Goal: Task Accomplishment & Management: Manage account settings

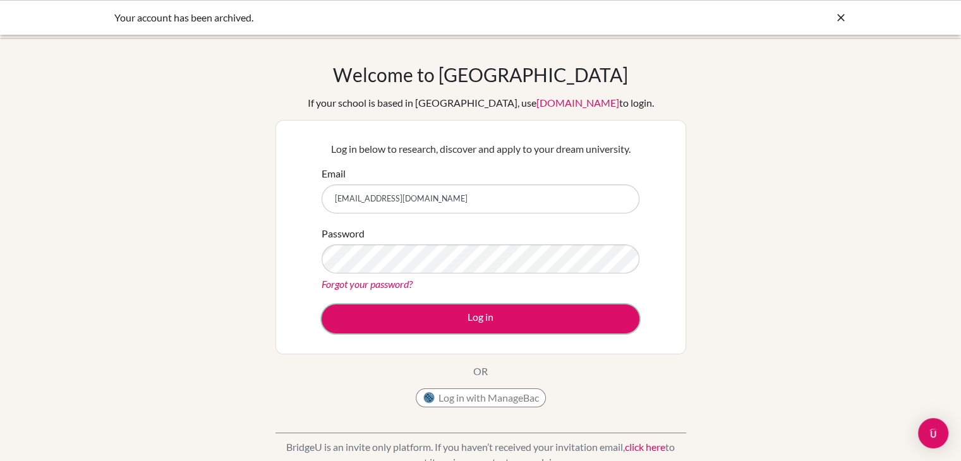
click at [488, 314] on button "Log in" at bounding box center [481, 319] width 318 height 29
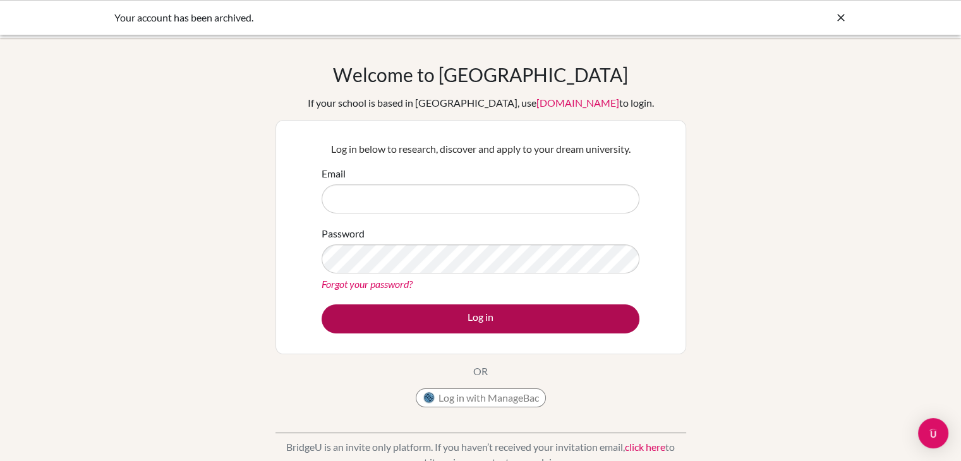
type input "[EMAIL_ADDRESS][DOMAIN_NAME]"
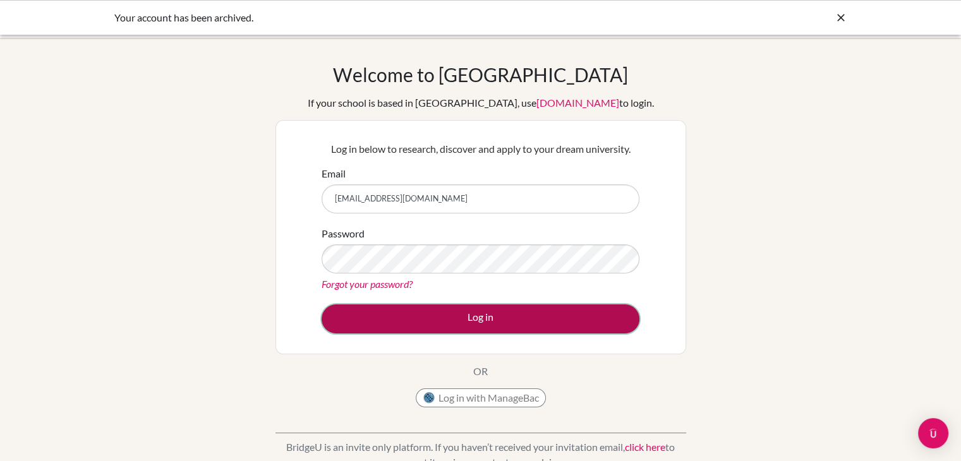
click at [409, 321] on button "Log in" at bounding box center [481, 319] width 318 height 29
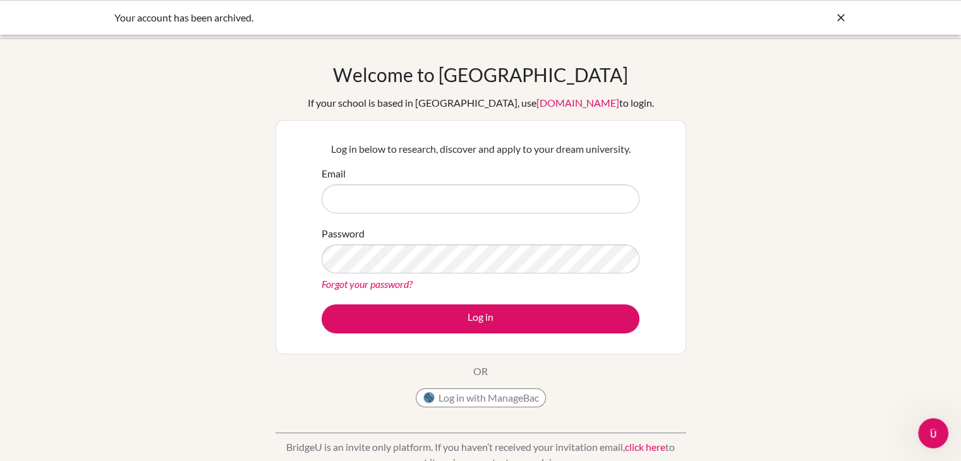
type input "[EMAIL_ADDRESS][DOMAIN_NAME]"
click at [392, 280] on link "Forgot your password?" at bounding box center [367, 284] width 91 height 12
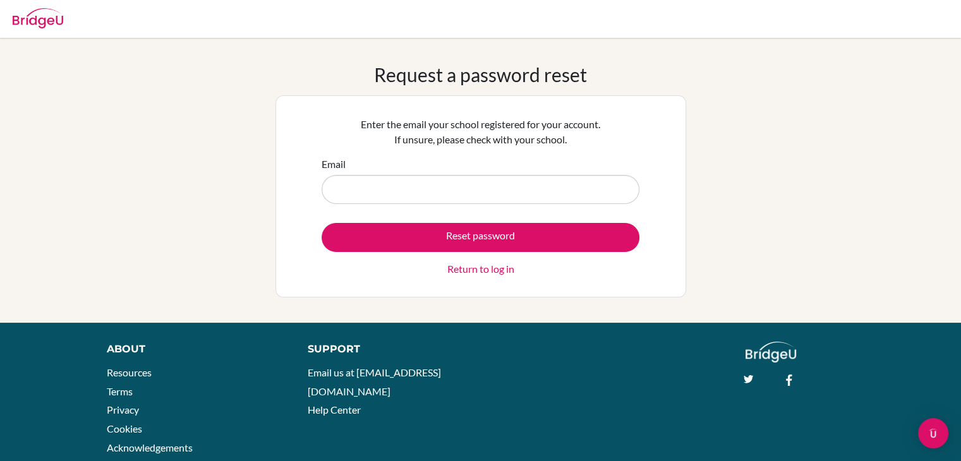
type input "[EMAIL_ADDRESS][DOMAIN_NAME]"
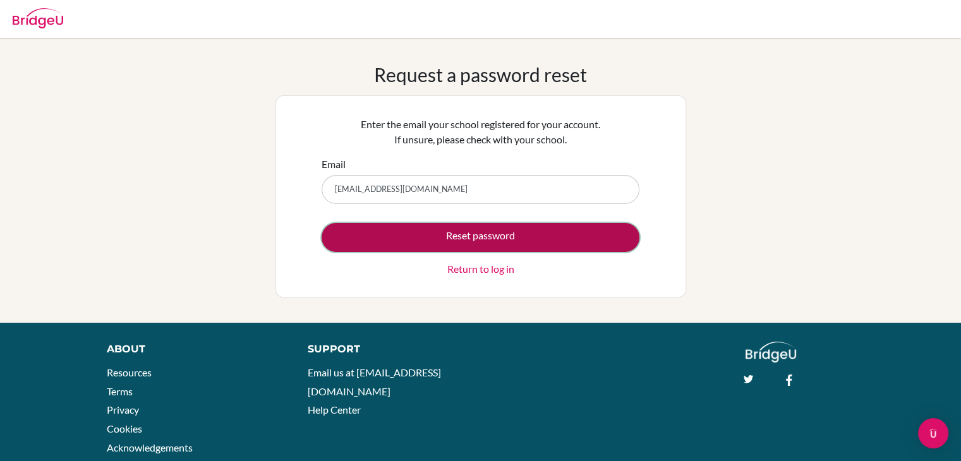
click at [407, 237] on button "Reset password" at bounding box center [481, 237] width 318 height 29
click at [508, 226] on button "Reset password" at bounding box center [481, 237] width 318 height 29
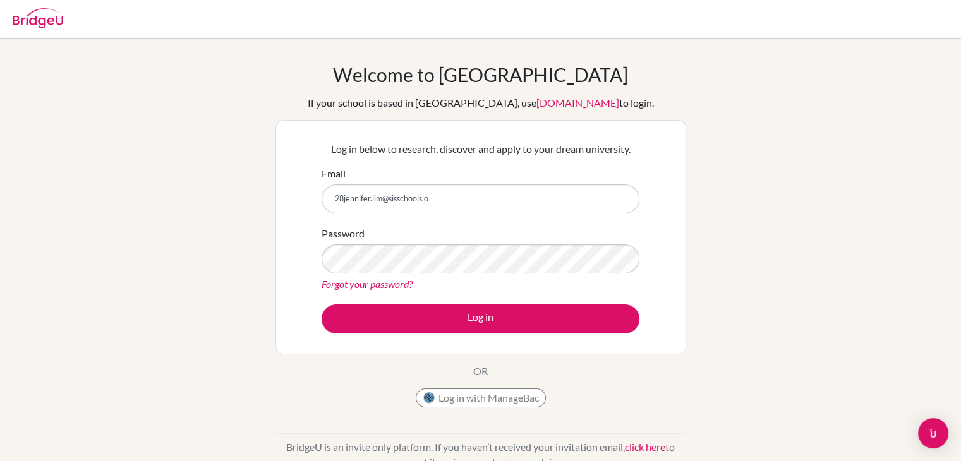
type input "[EMAIL_ADDRESS][DOMAIN_NAME]"
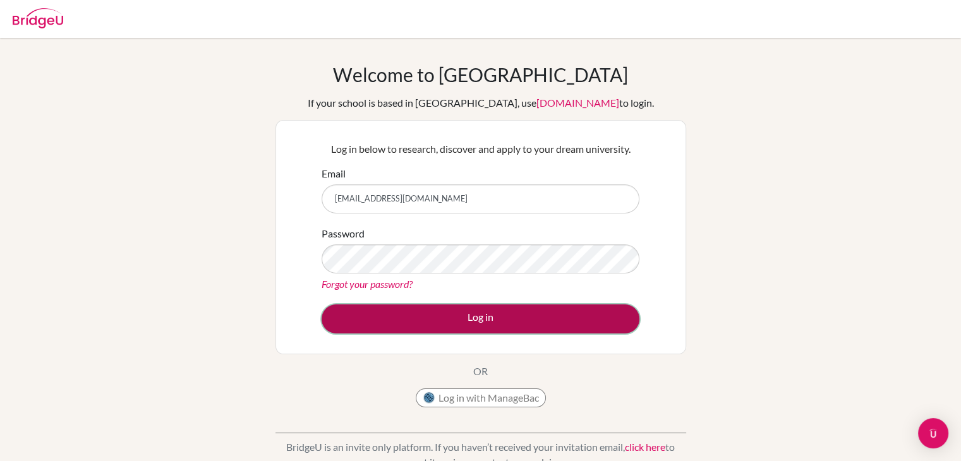
click at [437, 322] on button "Log in" at bounding box center [481, 319] width 318 height 29
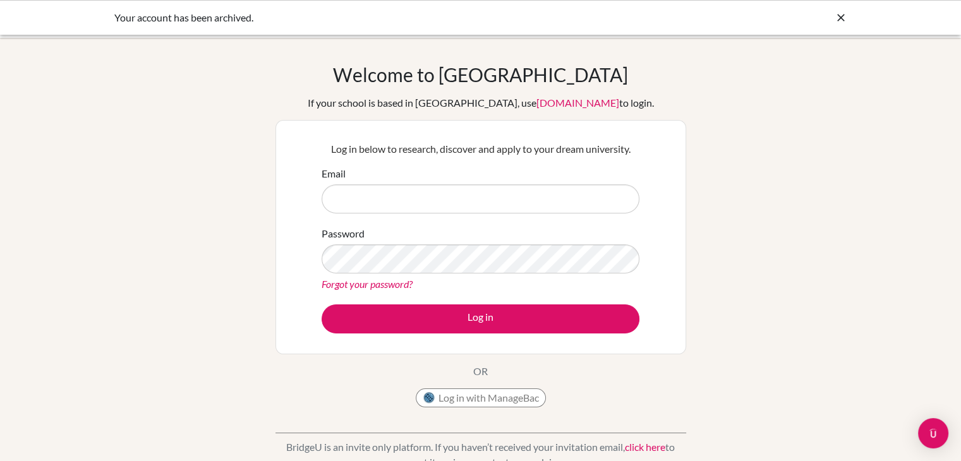
type input "[EMAIL_ADDRESS][DOMAIN_NAME]"
click at [437, 322] on button "Log in" at bounding box center [481, 319] width 318 height 29
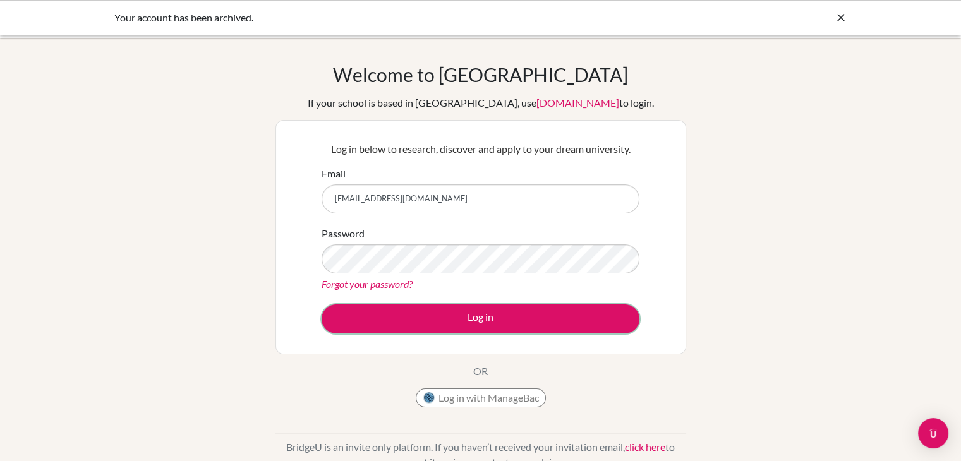
click at [437, 322] on button "Log in" at bounding box center [481, 319] width 318 height 29
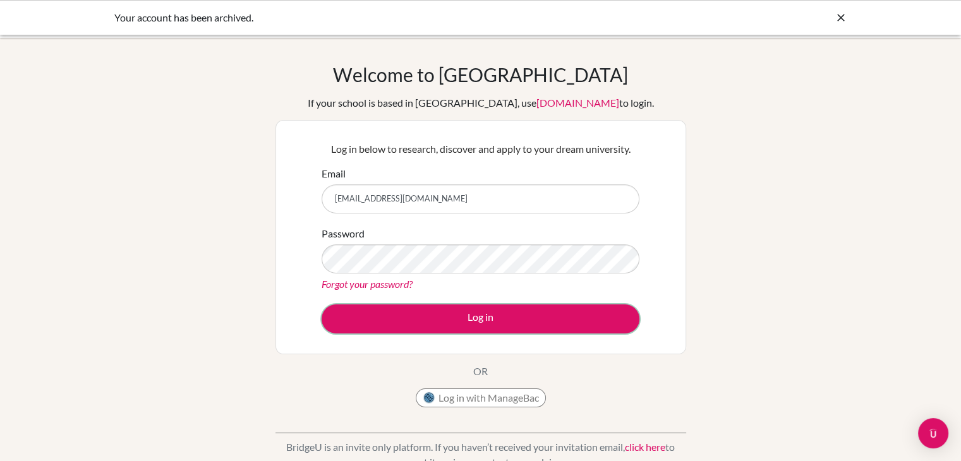
click at [437, 322] on button "Log in" at bounding box center [481, 319] width 318 height 29
type input "[EMAIL_ADDRESS][DOMAIN_NAME]"
click at [843, 20] on icon at bounding box center [841, 17] width 13 height 13
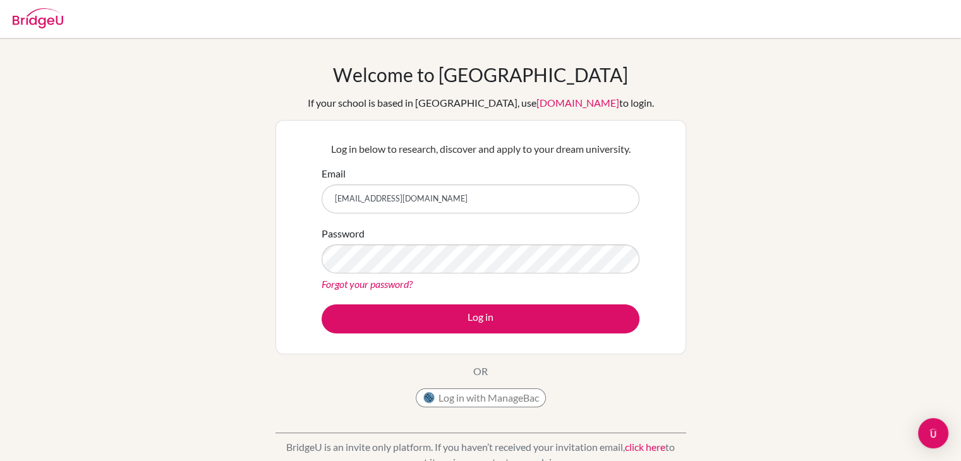
drag, startPoint x: 910, startPoint y: 4, endPoint x: 720, endPoint y: 139, distance: 232.8
click at [720, 139] on div "Welcome to [GEOGRAPHIC_DATA] If your school is based in [GEOGRAPHIC_DATA], use …" at bounding box center [480, 269] width 961 height 413
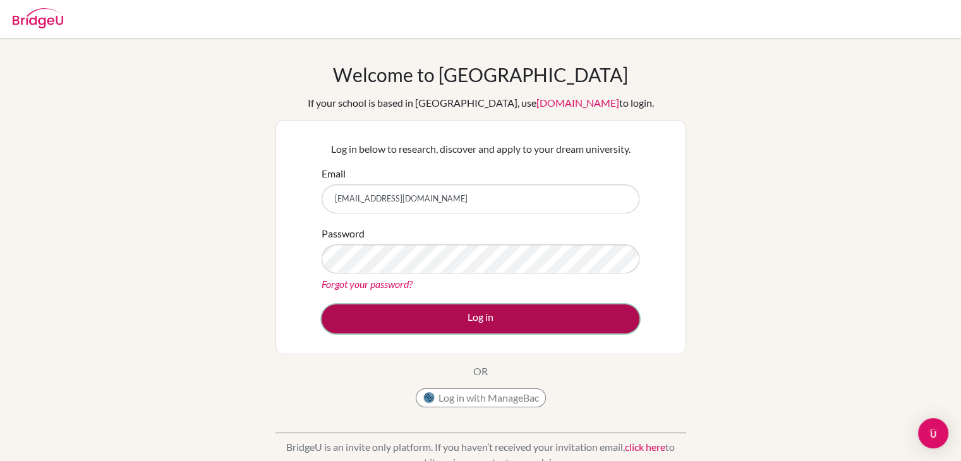
click at [459, 317] on button "Log in" at bounding box center [481, 319] width 318 height 29
drag, startPoint x: 459, startPoint y: 317, endPoint x: 455, endPoint y: 312, distance: 6.7
click at [455, 312] on button "Log in" at bounding box center [481, 319] width 318 height 29
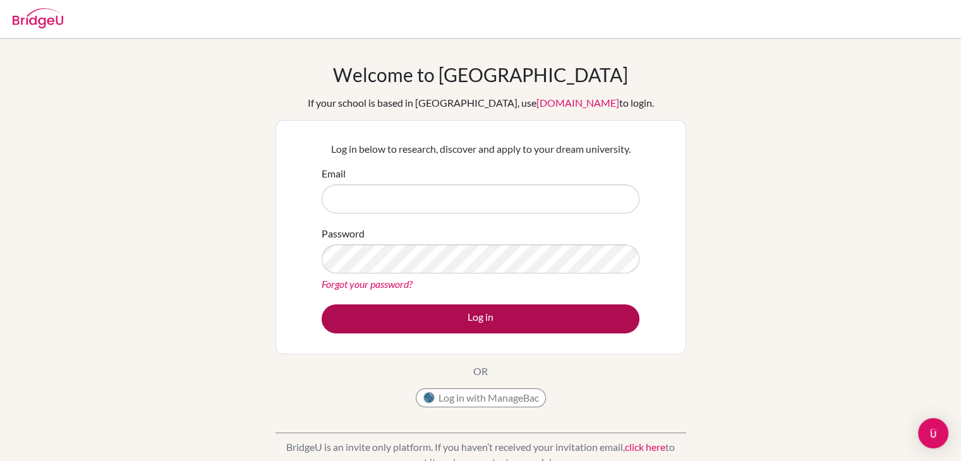
type input "[EMAIL_ADDRESS][DOMAIN_NAME]"
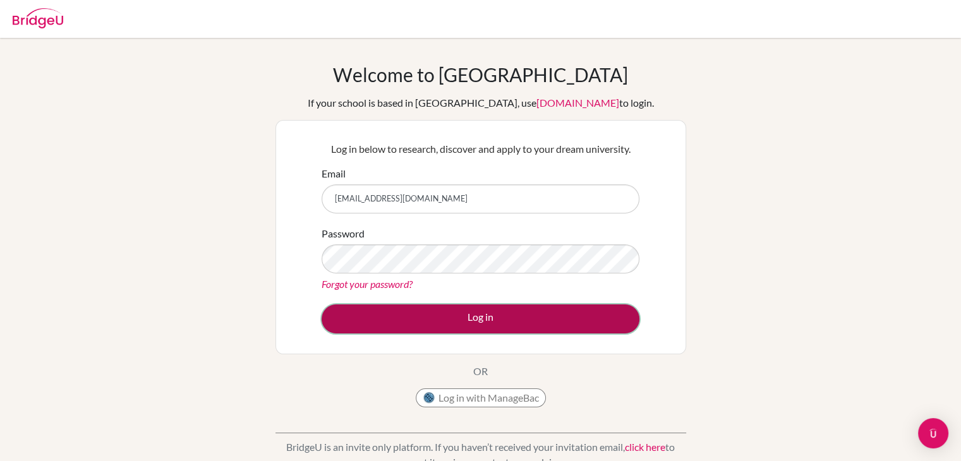
click at [607, 305] on button "Log in" at bounding box center [481, 319] width 318 height 29
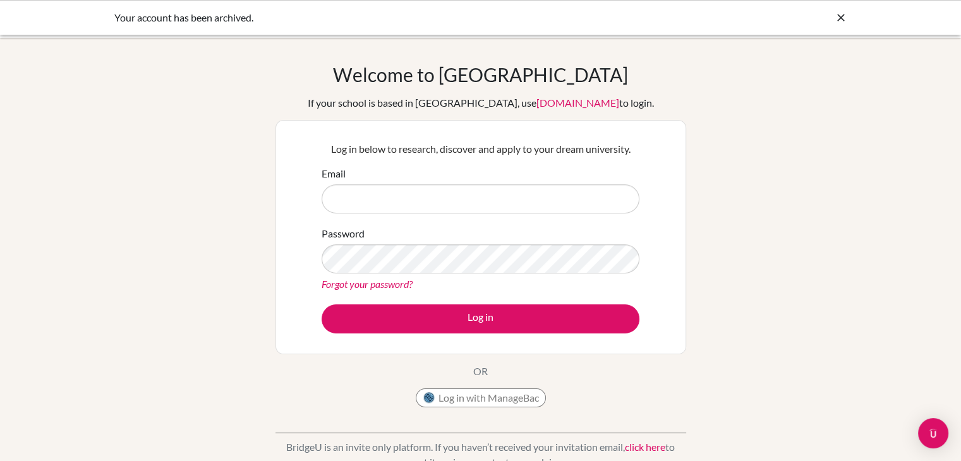
type input "[EMAIL_ADDRESS][DOMAIN_NAME]"
click at [607, 305] on button "Log in" at bounding box center [481, 319] width 318 height 29
type input "[EMAIL_ADDRESS][DOMAIN_NAME]"
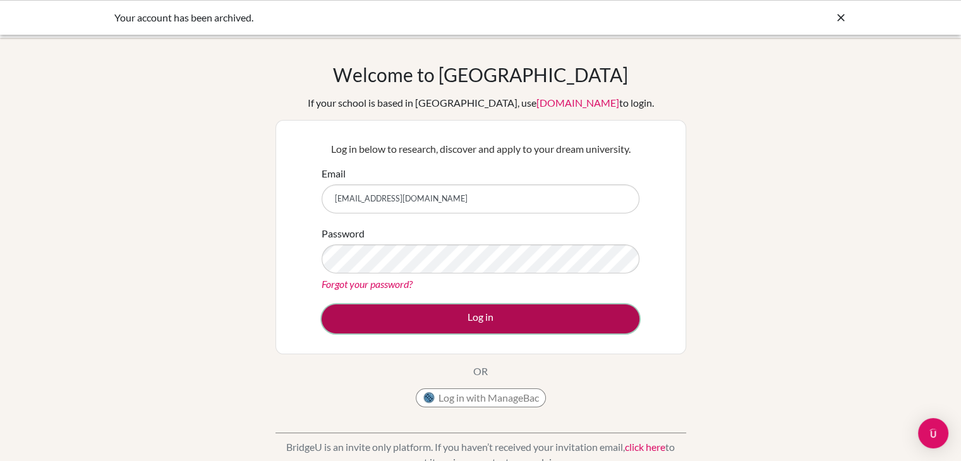
click at [473, 317] on button "Log in" at bounding box center [481, 319] width 318 height 29
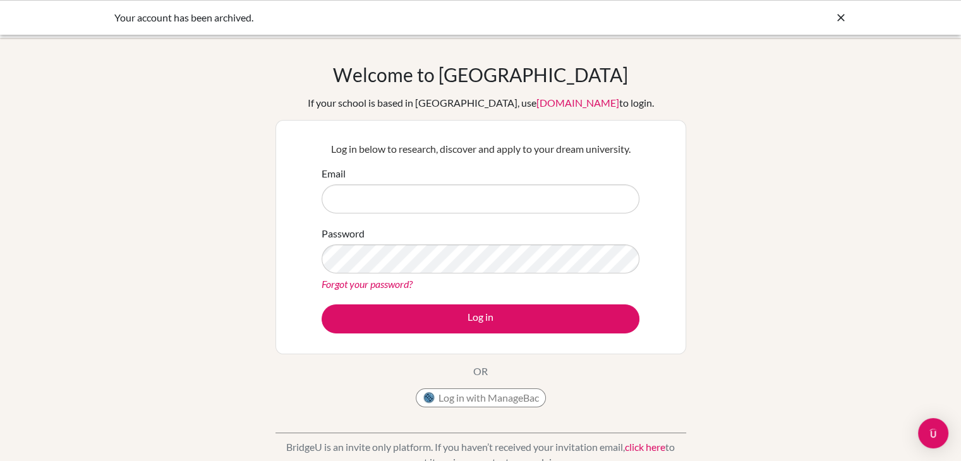
type input "[EMAIL_ADDRESS][DOMAIN_NAME]"
click at [473, 317] on button "Log in" at bounding box center [481, 319] width 318 height 29
type input "[EMAIL_ADDRESS][DOMAIN_NAME]"
click at [473, 317] on button "Log in" at bounding box center [481, 319] width 318 height 29
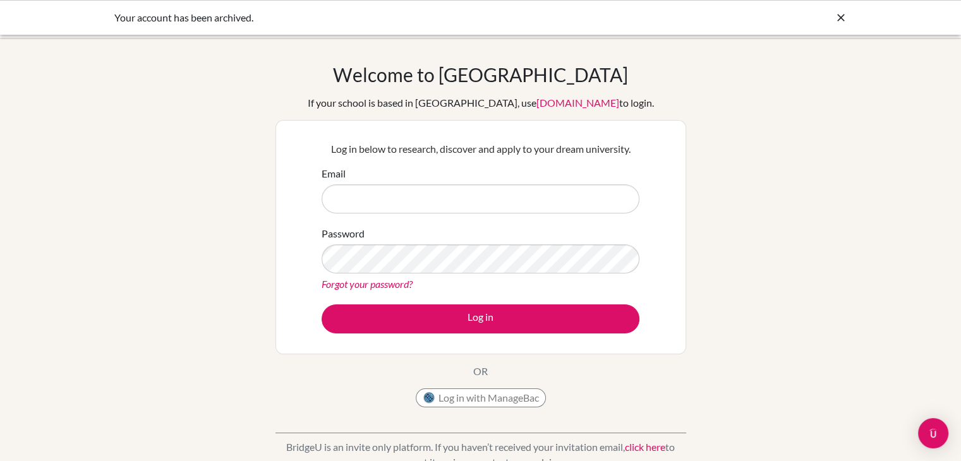
type input "[EMAIL_ADDRESS][DOMAIN_NAME]"
click at [473, 317] on button "Log in" at bounding box center [481, 319] width 318 height 29
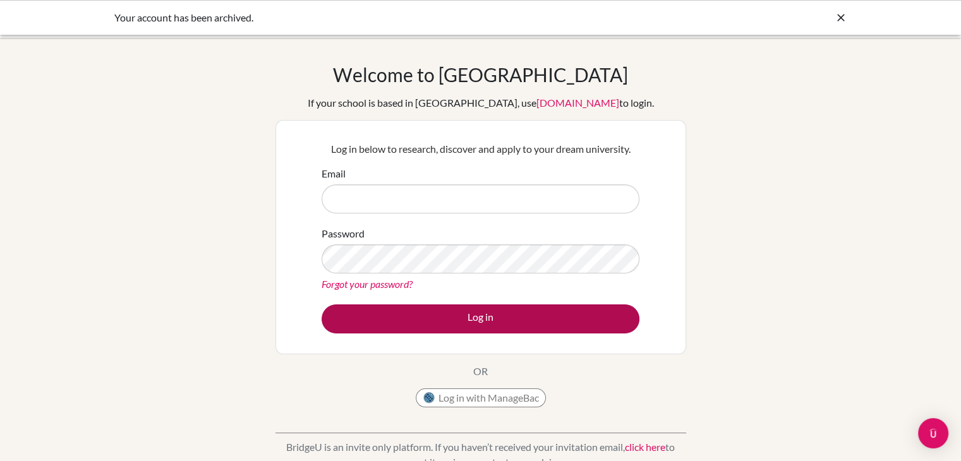
type input "[EMAIL_ADDRESS][DOMAIN_NAME]"
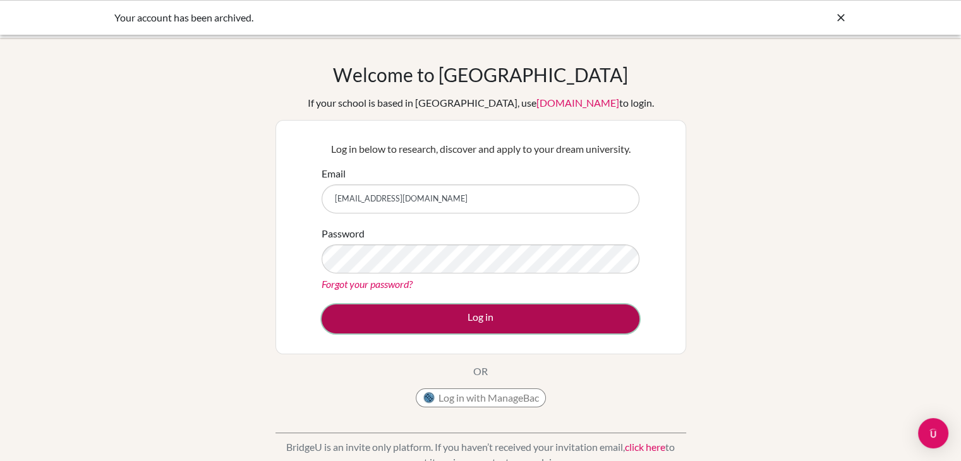
click at [474, 319] on button "Log in" at bounding box center [481, 319] width 318 height 29
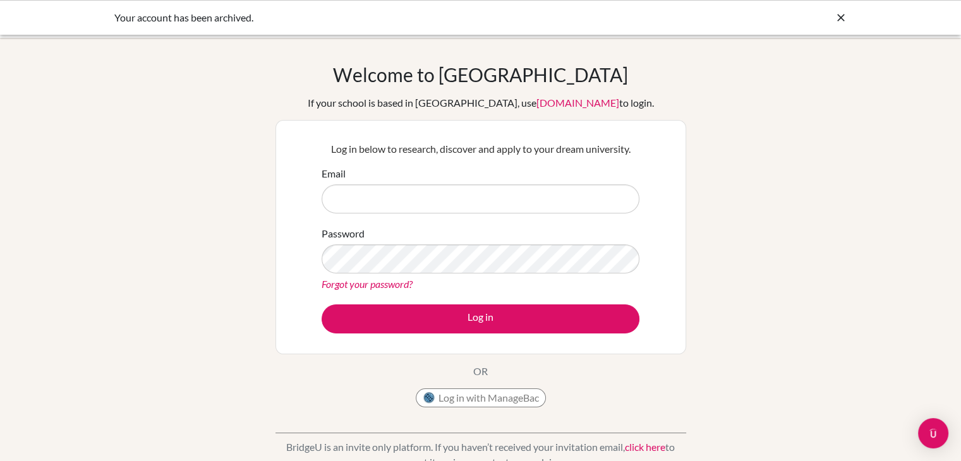
type input "[EMAIL_ADDRESS][DOMAIN_NAME]"
click at [392, 277] on div "Forgot your password?" at bounding box center [481, 284] width 318 height 15
click at [402, 284] on link "Forgot your password?" at bounding box center [367, 284] width 91 height 12
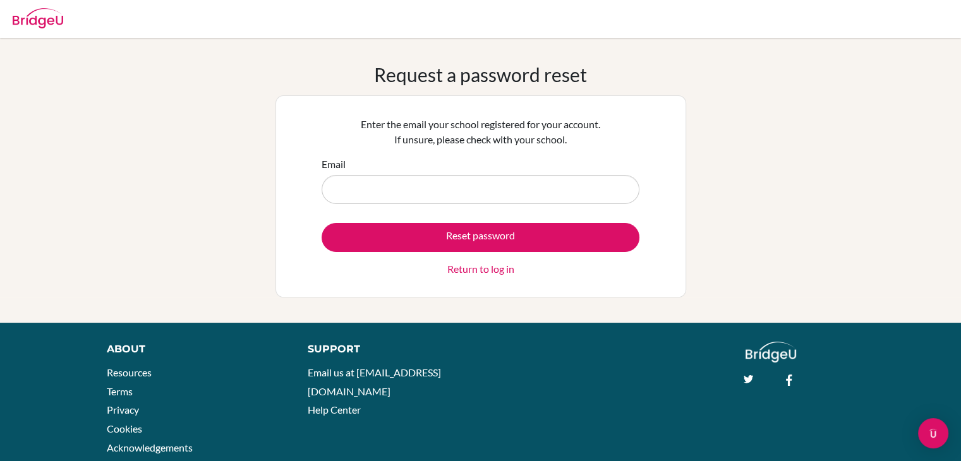
type input "[EMAIL_ADDRESS][DOMAIN_NAME]"
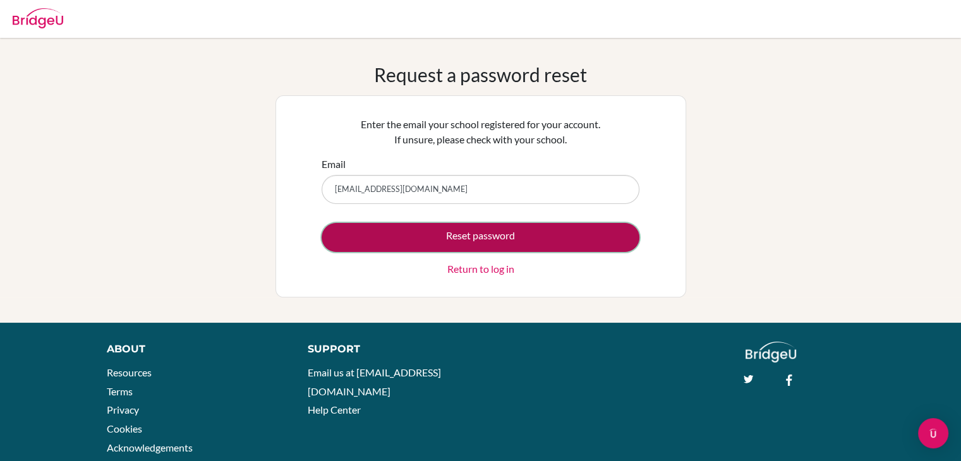
click at [390, 239] on button "Reset password" at bounding box center [481, 237] width 318 height 29
click at [493, 231] on button "Reset password" at bounding box center [481, 237] width 318 height 29
click at [523, 238] on button "Reset password" at bounding box center [481, 237] width 318 height 29
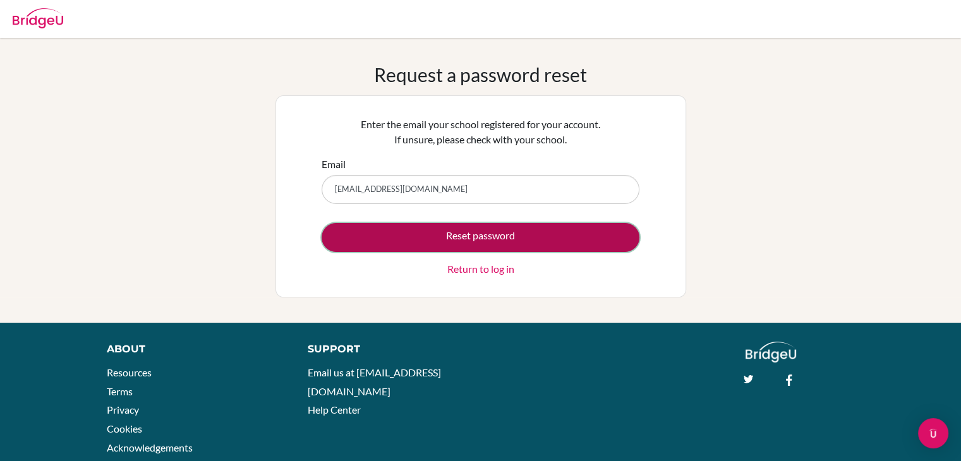
click at [523, 238] on button "Reset password" at bounding box center [481, 237] width 318 height 29
click at [466, 245] on button "Reset password" at bounding box center [481, 237] width 318 height 29
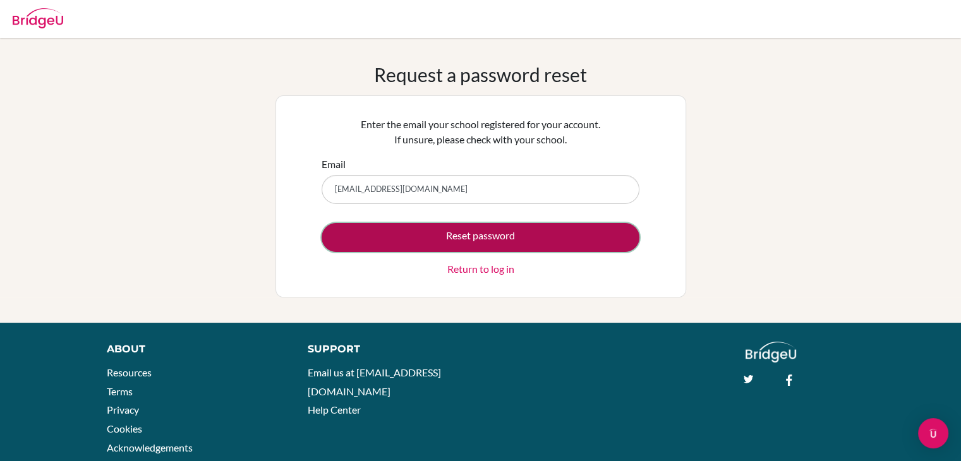
click at [469, 244] on button "Reset password" at bounding box center [481, 237] width 318 height 29
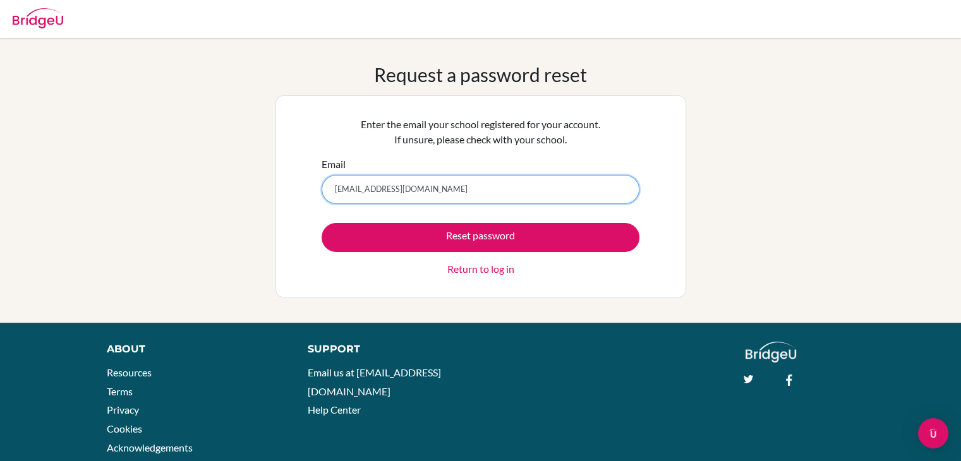
click at [537, 179] on input "[EMAIL_ADDRESS][DOMAIN_NAME]" at bounding box center [481, 189] width 318 height 29
click at [322, 223] on button "Reset password" at bounding box center [481, 237] width 318 height 29
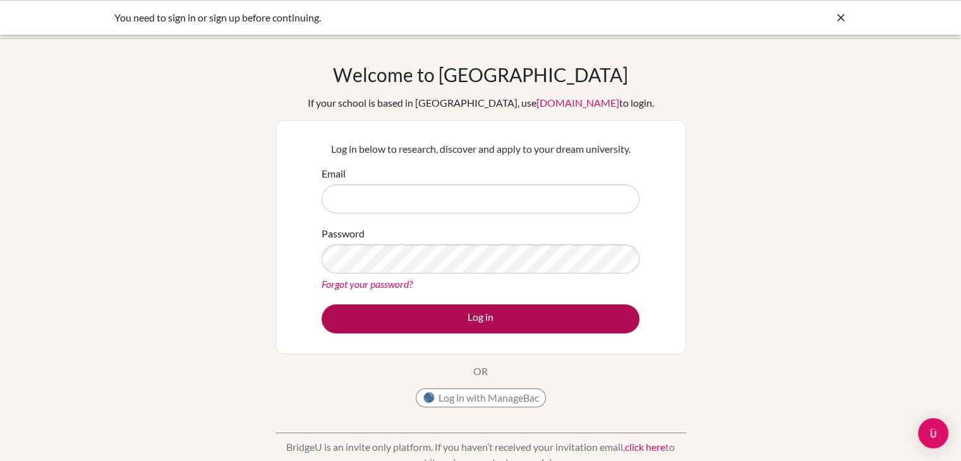
type input "[EMAIL_ADDRESS][DOMAIN_NAME]"
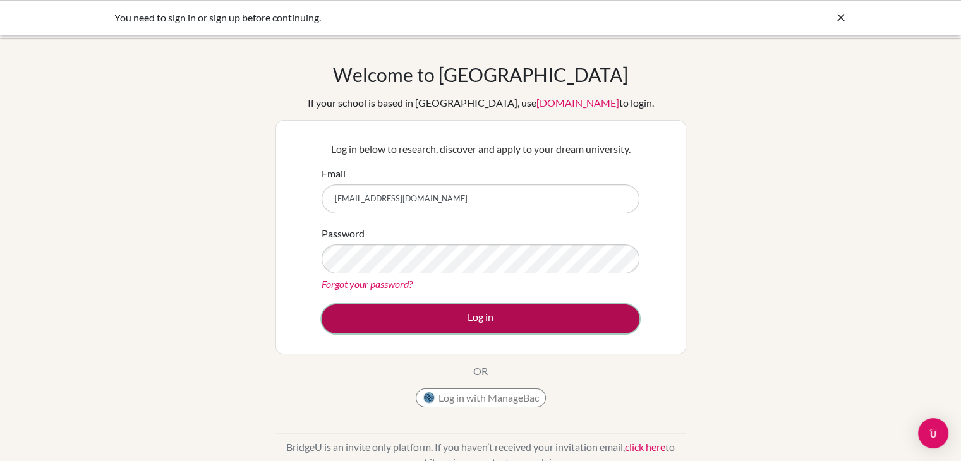
click at [495, 330] on button "Log in" at bounding box center [481, 319] width 318 height 29
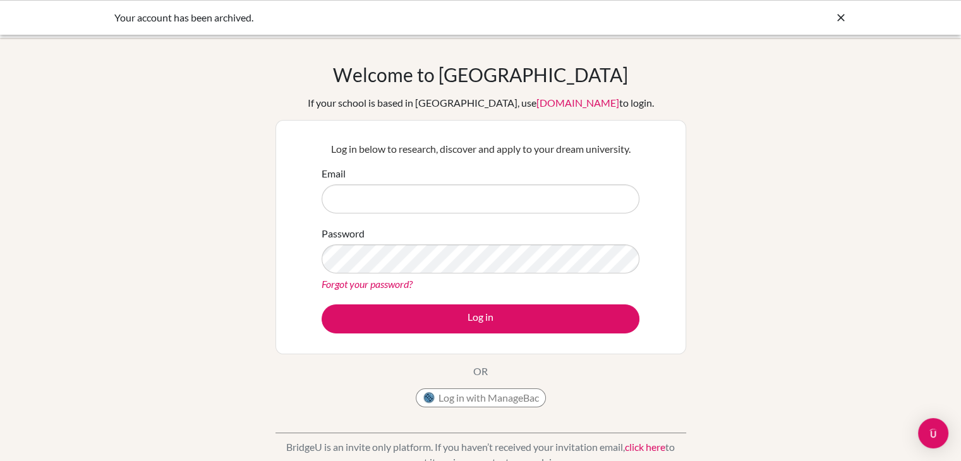
type input "[EMAIL_ADDRESS][DOMAIN_NAME]"
click at [470, 401] on button "Log in with ManageBac" at bounding box center [481, 398] width 130 height 19
click at [933, 433] on img "Open Intercom Messenger" at bounding box center [933, 433] width 16 height 16
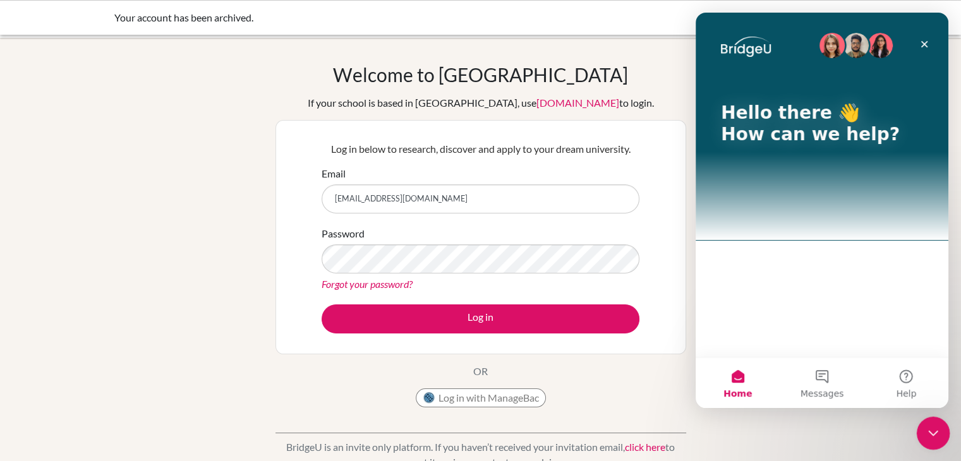
click at [931, 435] on icon "Close Intercom Messenger" at bounding box center [931, 431] width 15 height 15
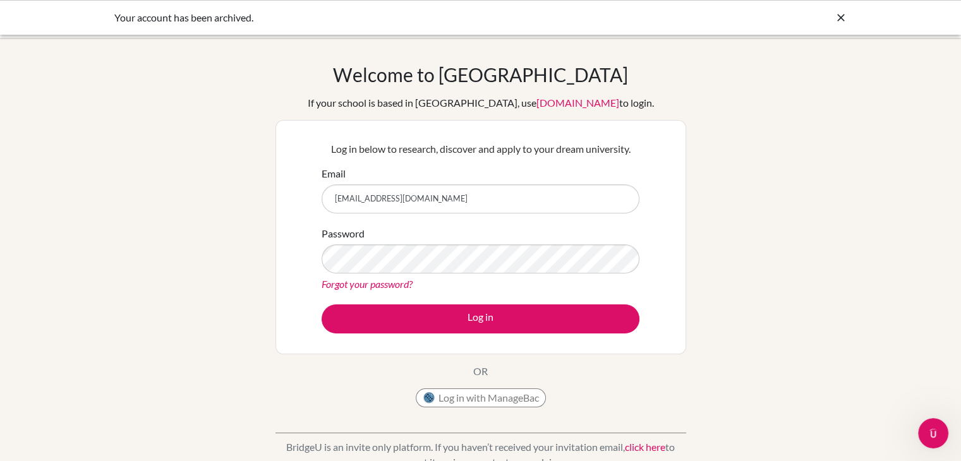
click at [842, 20] on icon at bounding box center [841, 17] width 13 height 13
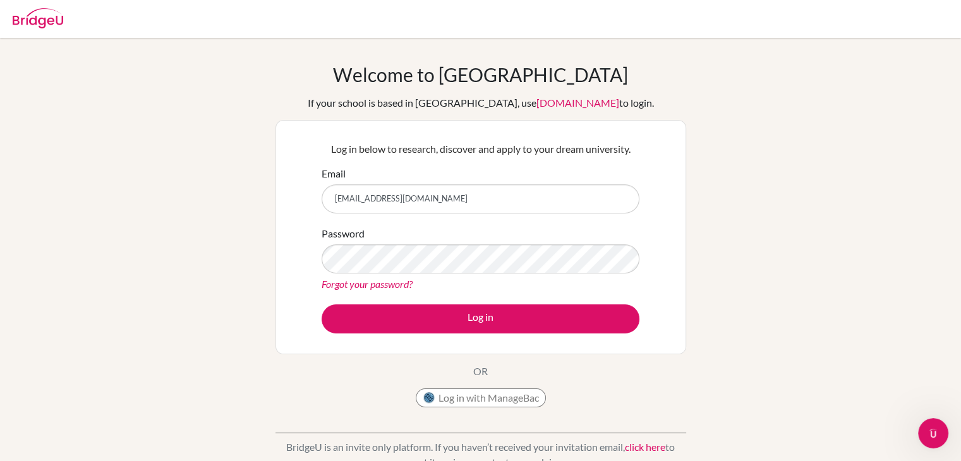
click at [25, 15] on img at bounding box center [38, 18] width 51 height 20
type input "[EMAIL_ADDRESS][DOMAIN_NAME]"
click at [25, 15] on img at bounding box center [38, 18] width 51 height 20
click at [25, 20] on img at bounding box center [38, 18] width 51 height 20
type input "[EMAIL_ADDRESS]"
